Goal: Task Accomplishment & Management: Complete application form

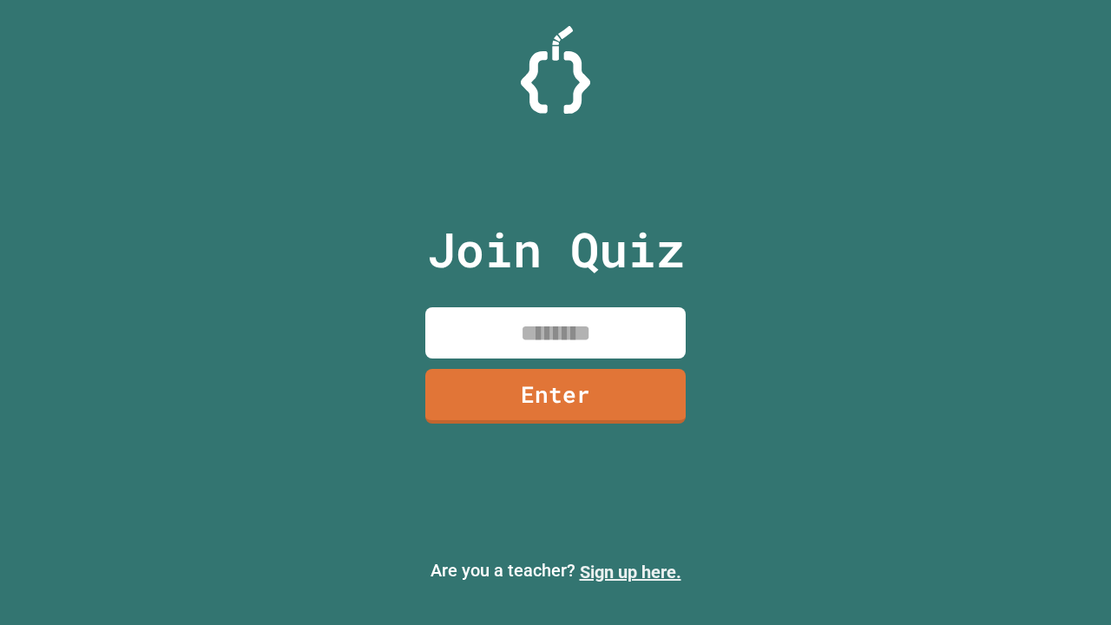
click at [622, 572] on link "Sign up here." at bounding box center [631, 572] width 102 height 21
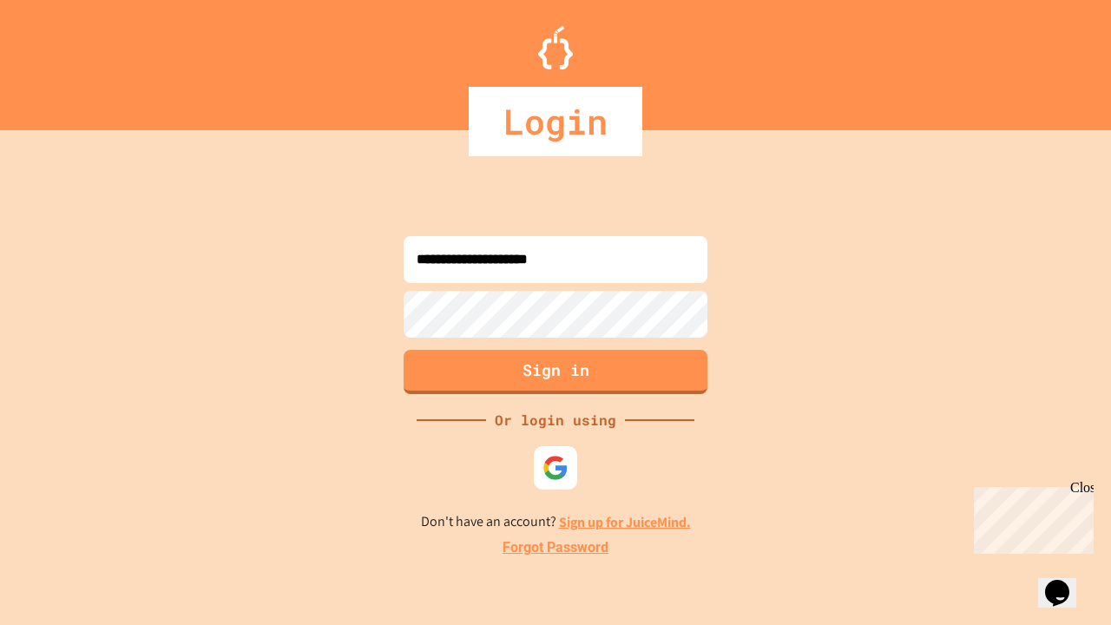
type input "**********"
